Goal: Information Seeking & Learning: Find specific page/section

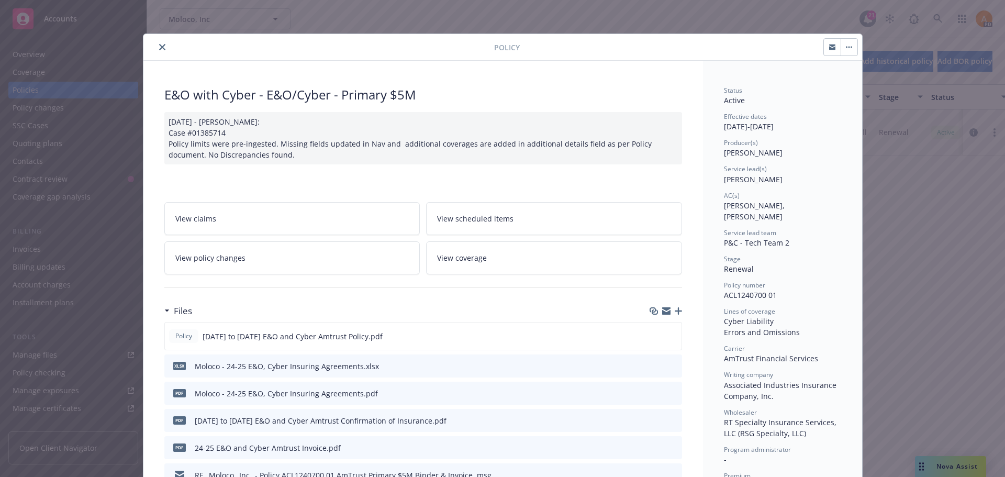
click at [159, 47] on icon "close" at bounding box center [162, 47] width 6 height 6
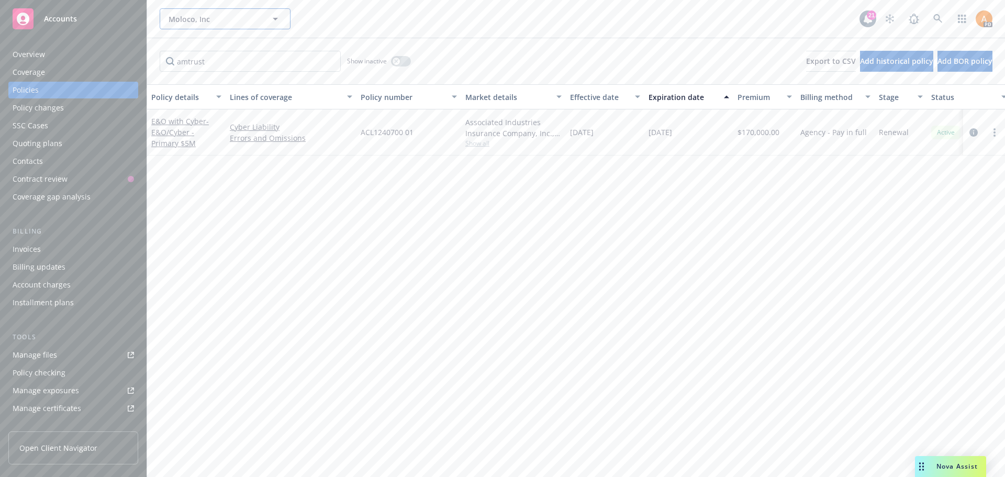
click at [217, 21] on span "Moloco, Inc" at bounding box center [214, 19] width 91 height 11
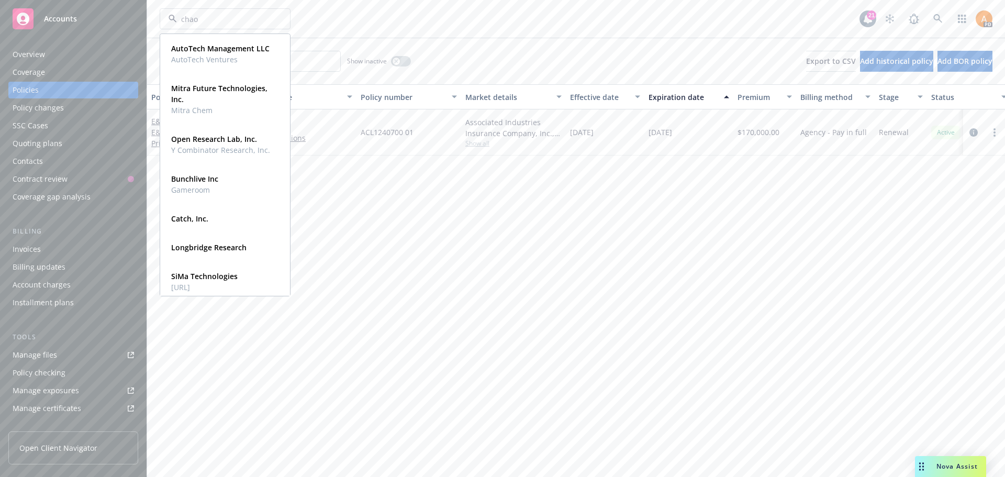
type input "chaos"
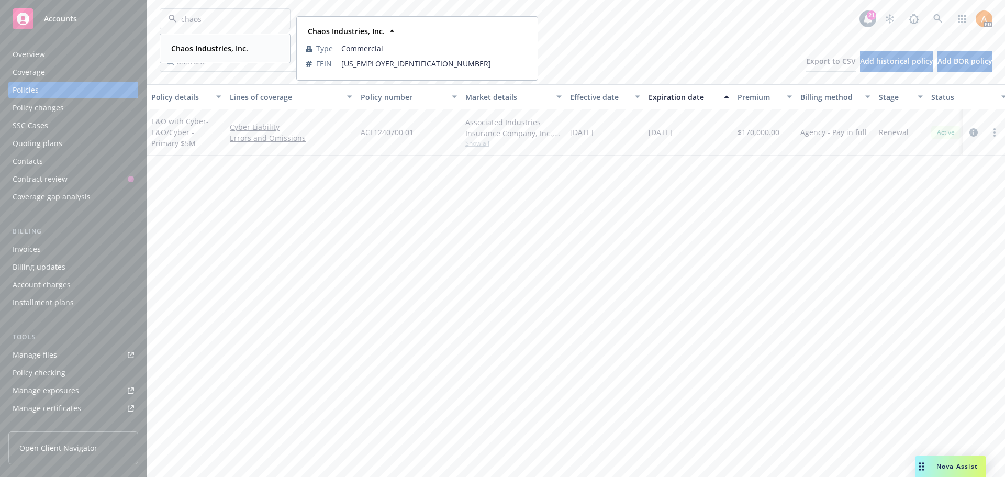
click at [193, 51] on strong "Chaos Industries, Inc." at bounding box center [209, 48] width 77 height 10
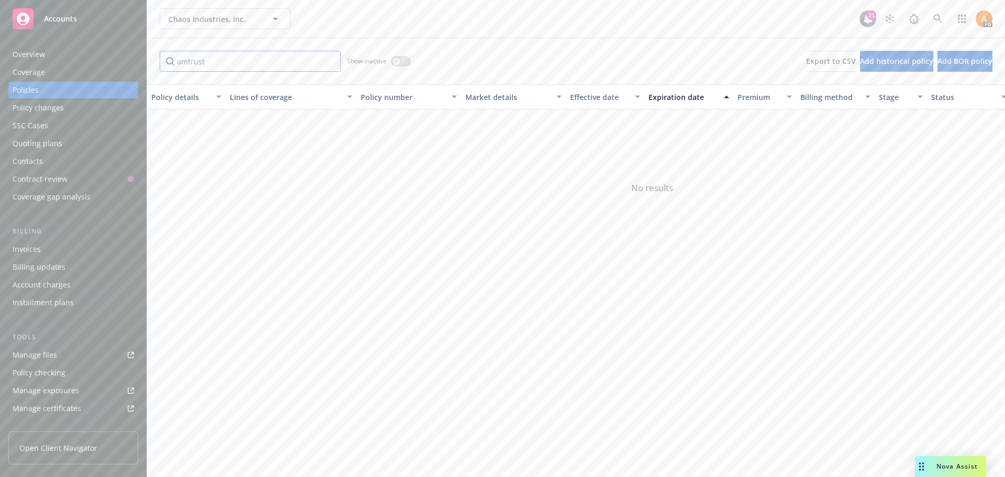
click at [203, 58] on input "amtrust" at bounding box center [250, 61] width 181 height 21
drag, startPoint x: 218, startPoint y: 63, endPoint x: 168, endPoint y: 65, distance: 49.8
click at [168, 65] on input "amtrust" at bounding box center [250, 61] width 181 height 21
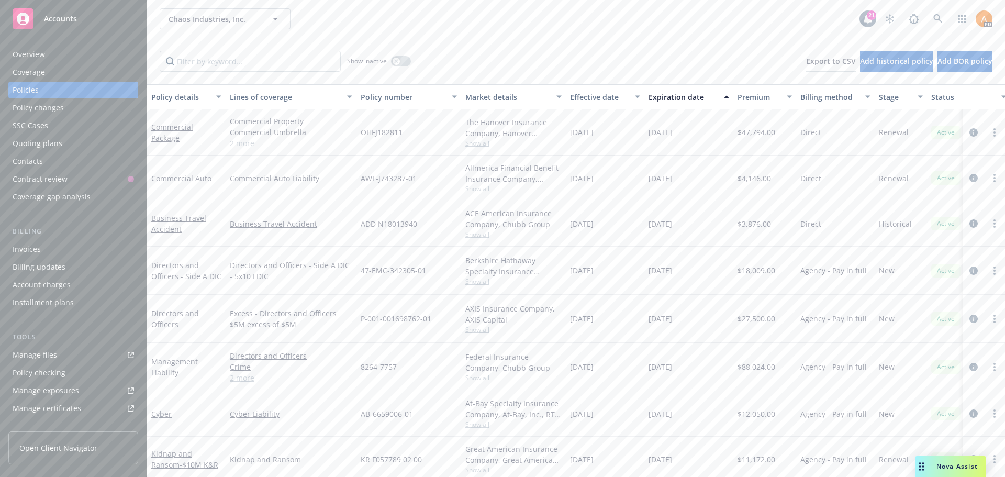
click at [248, 147] on link "2 more" at bounding box center [291, 143] width 122 height 11
click at [236, 144] on link "2 more" at bounding box center [291, 143] width 122 height 11
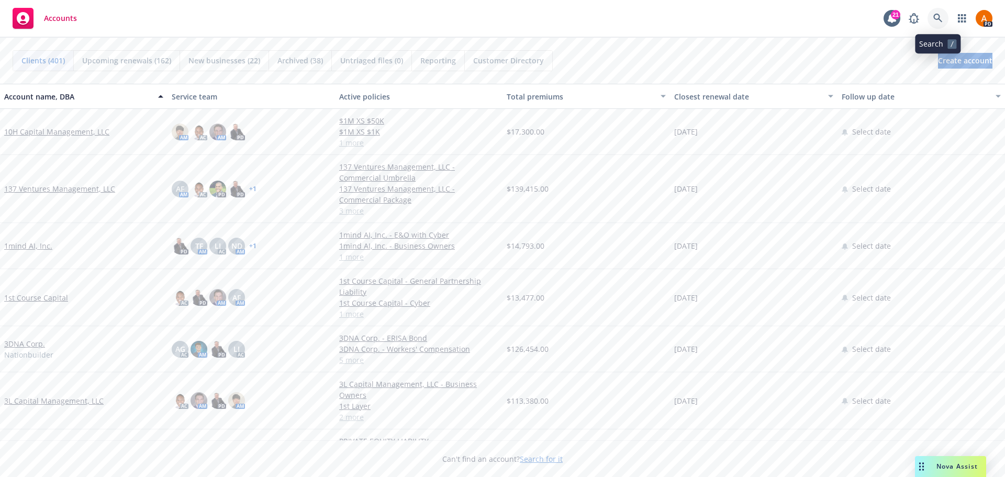
click at [941, 16] on icon at bounding box center [937, 18] width 9 height 9
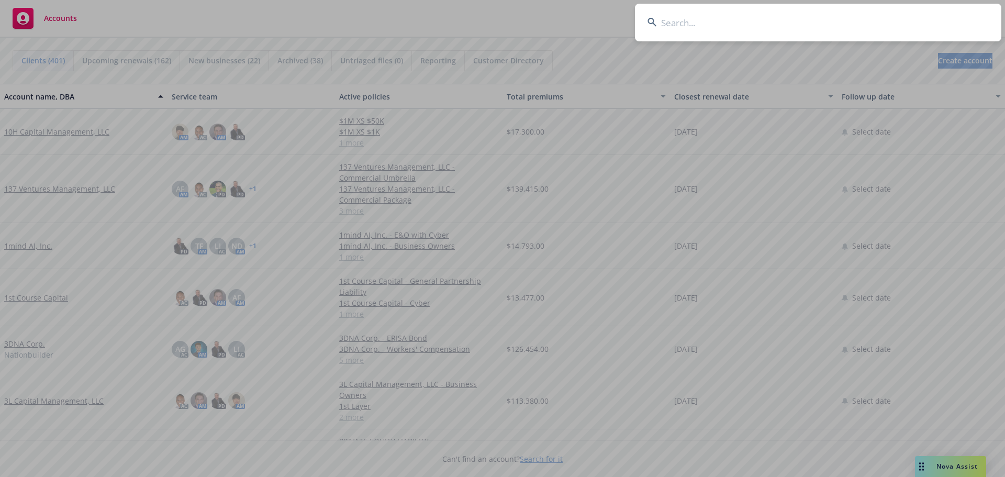
click at [777, 26] on input at bounding box center [818, 23] width 366 height 38
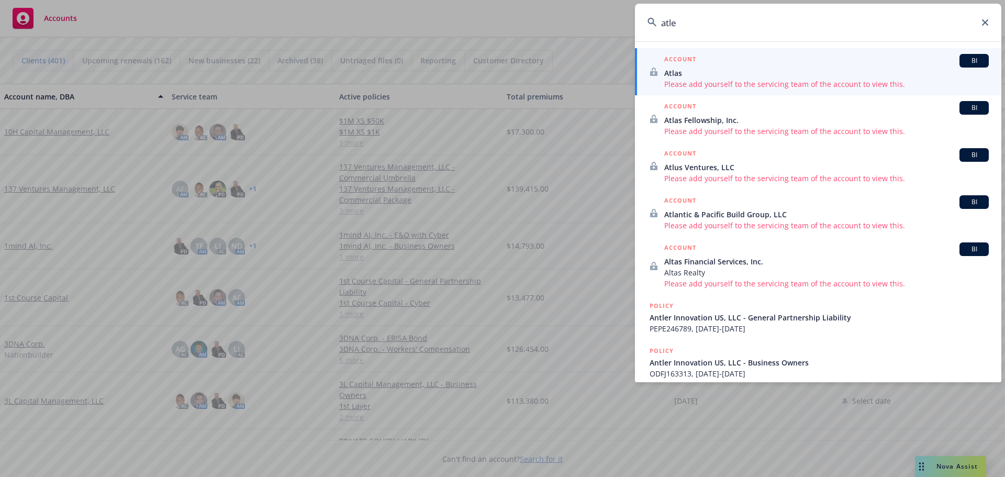
click at [684, 30] on input "atle" at bounding box center [818, 23] width 366 height 38
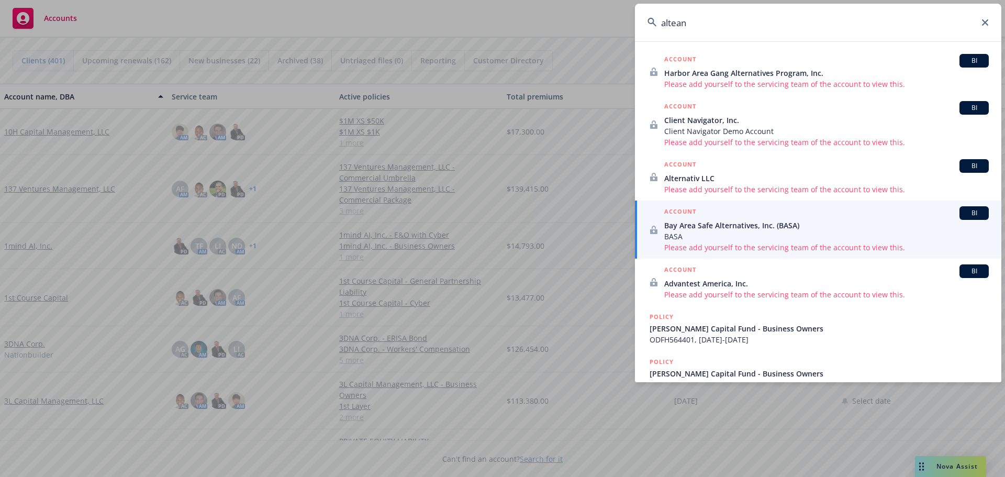
drag, startPoint x: 724, startPoint y: 18, endPoint x: 707, endPoint y: 20, distance: 17.4
click at [724, 18] on input "altean" at bounding box center [818, 23] width 366 height 38
click at [677, 24] on input "altean" at bounding box center [818, 23] width 366 height 38
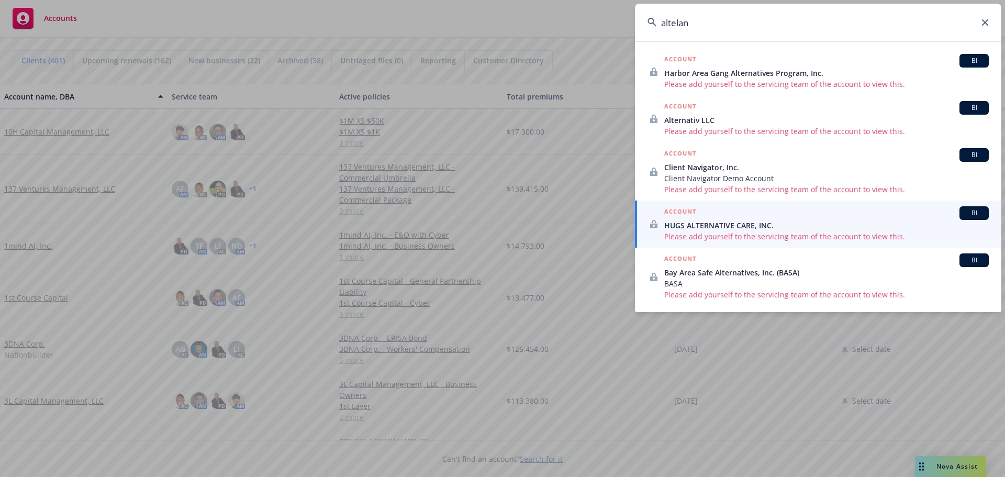
click at [679, 24] on input "altelan" at bounding box center [818, 23] width 366 height 38
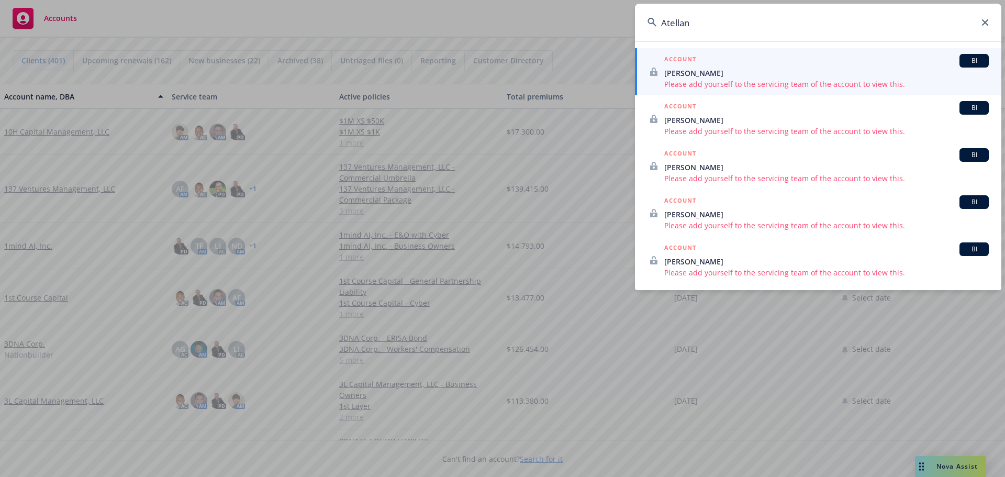
type input "Atellan"
